Goal: Find specific page/section: Find specific page/section

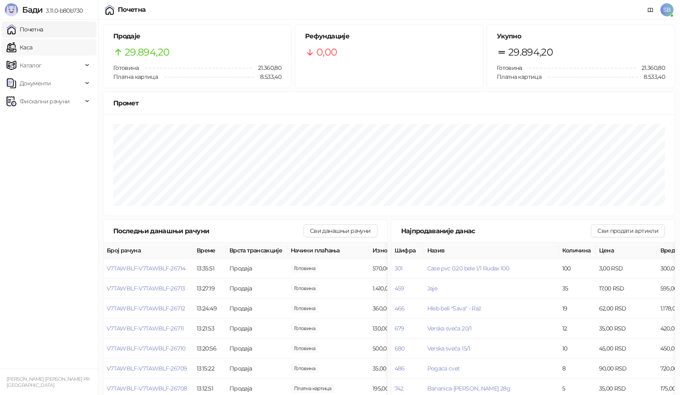
click at [32, 52] on link "Каса" at bounding box center [20, 47] width 26 height 16
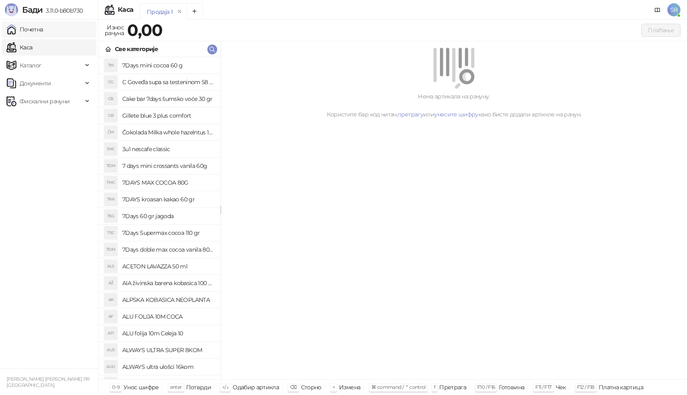
click at [37, 31] on link "Почетна" at bounding box center [25, 29] width 37 height 16
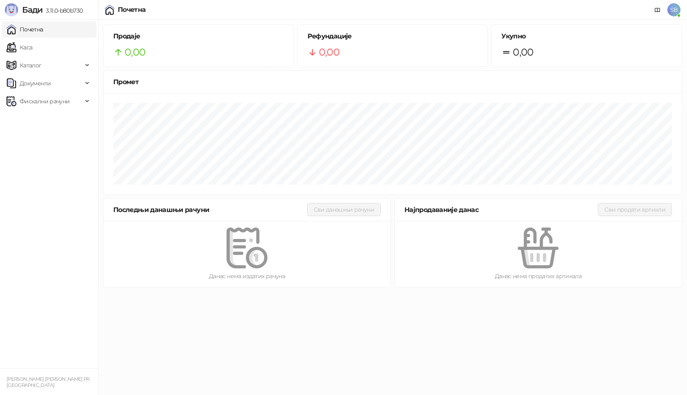
click at [37, 31] on link "Почетна" at bounding box center [25, 29] width 37 height 16
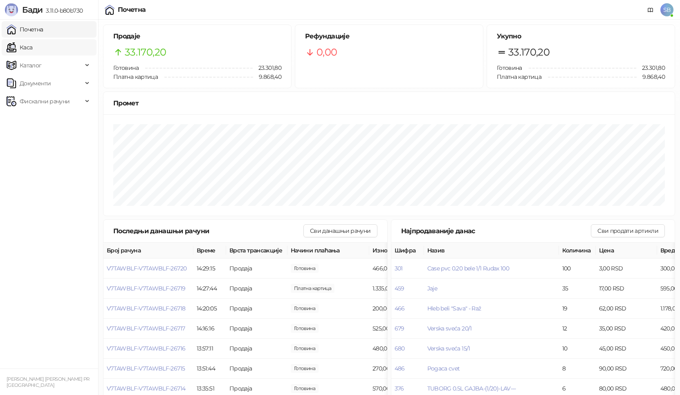
click at [32, 46] on link "Каса" at bounding box center [20, 47] width 26 height 16
